Goal: Information Seeking & Learning: Learn about a topic

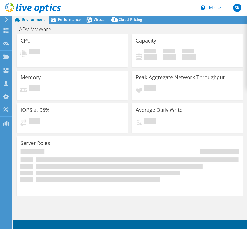
select select "USD"
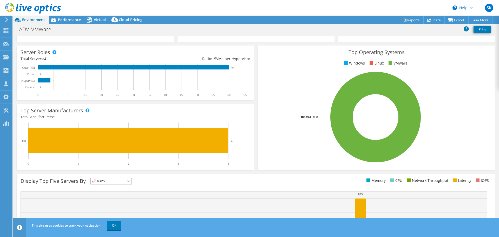
scroll to position [110, 0]
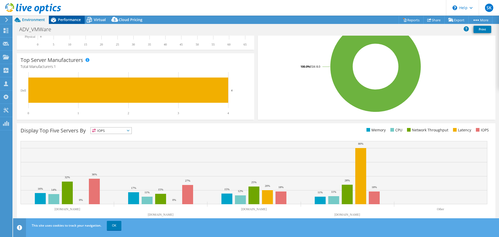
click at [63, 21] on span "Performance" at bounding box center [69, 19] width 23 height 5
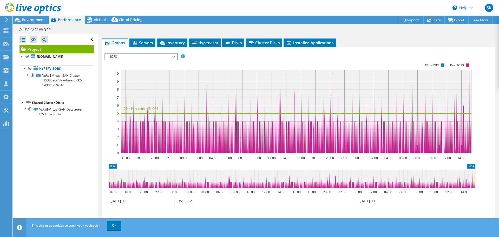
scroll to position [76, 0]
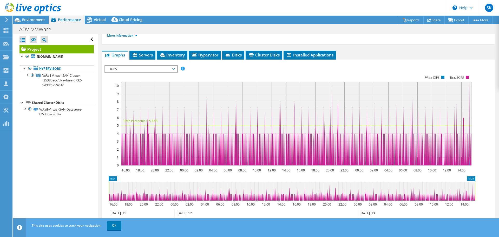
click at [174, 70] on span "IOPS" at bounding box center [141, 69] width 67 height 6
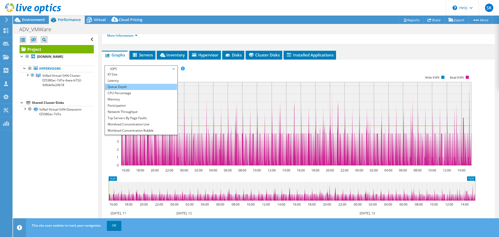
scroll to position [19, 0]
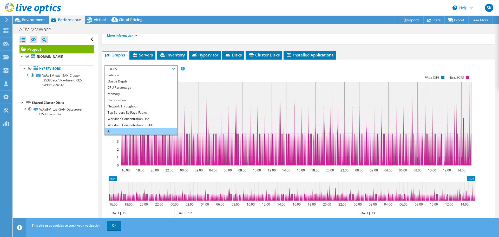
click at [136, 130] on li "All" at bounding box center [141, 131] width 72 height 6
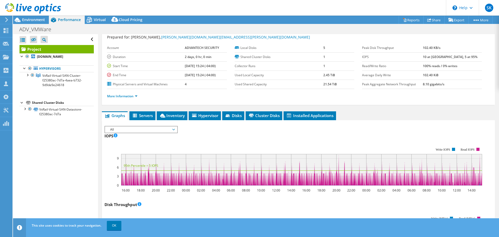
scroll to position [0, 0]
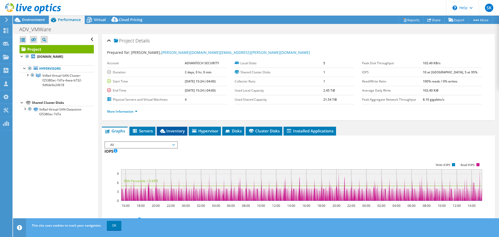
click at [178, 130] on span "Inventory" at bounding box center [171, 130] width 25 height 5
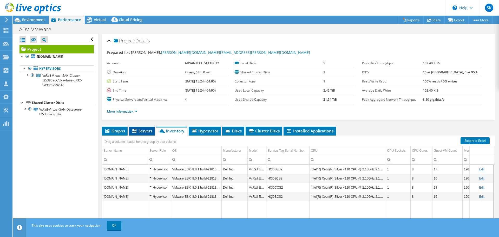
click at [144, 130] on span "Servers" at bounding box center [142, 130] width 21 height 5
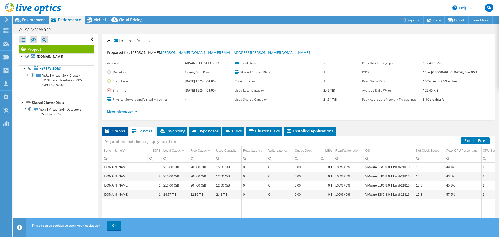
click at [114, 132] on span "Graphs" at bounding box center [114, 130] width 21 height 5
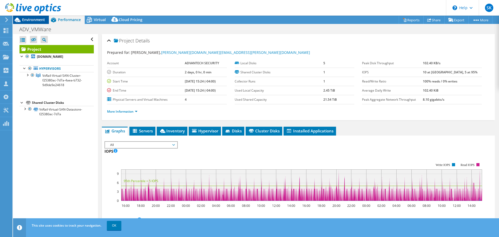
click at [37, 22] on span "Environment" at bounding box center [33, 19] width 23 height 5
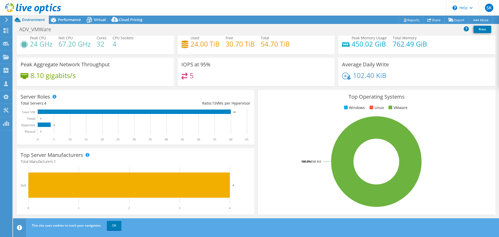
scroll to position [26, 0]
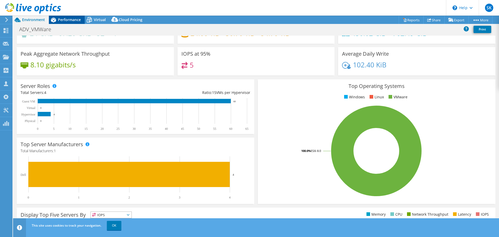
click at [67, 17] on div "Performance" at bounding box center [67, 20] width 36 height 8
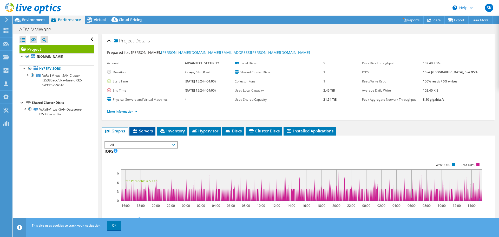
click at [146, 130] on span "Servers" at bounding box center [142, 130] width 21 height 5
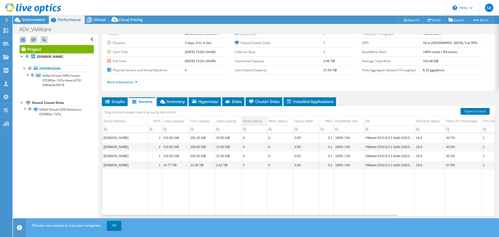
scroll to position [39, 0]
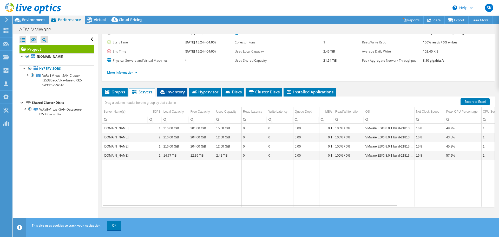
click at [175, 93] on span "Inventory" at bounding box center [171, 91] width 25 height 5
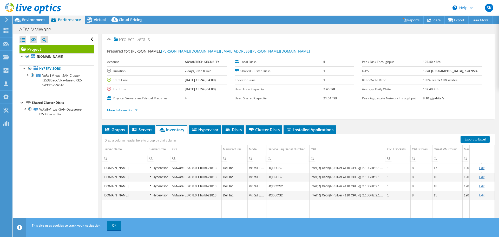
scroll to position [0, 0]
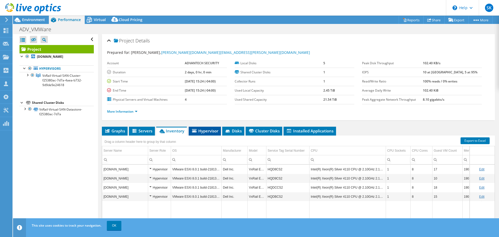
click at [207, 133] on span "Hypervisor" at bounding box center [204, 130] width 27 height 5
